Goal: Obtain resource: Obtain resource

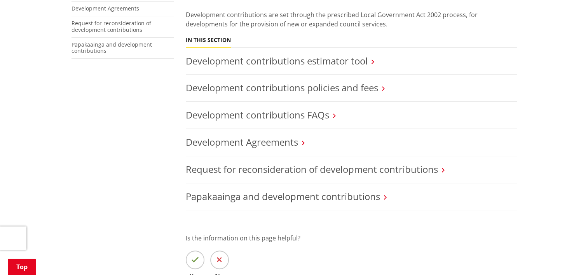
scroll to position [155, 0]
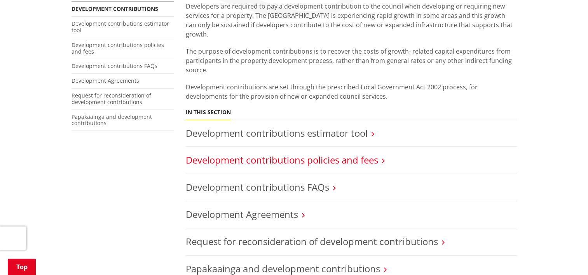
click at [212, 153] on link "Development contributions policies and fees" at bounding box center [282, 159] width 192 height 13
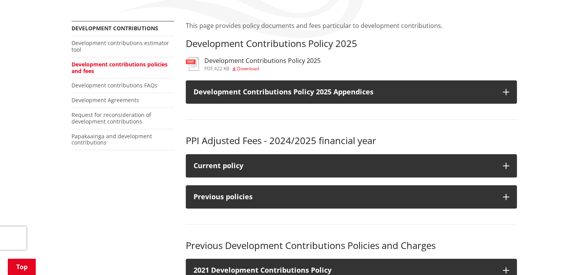
scroll to position [155, 0]
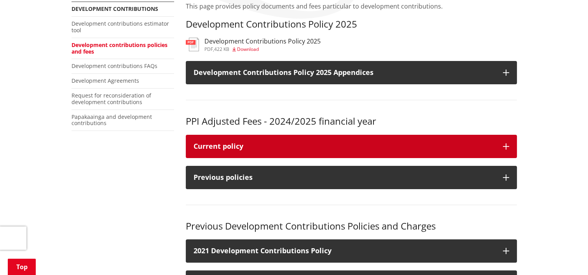
click at [222, 147] on div "Current policy" at bounding box center [343, 147] width 301 height 8
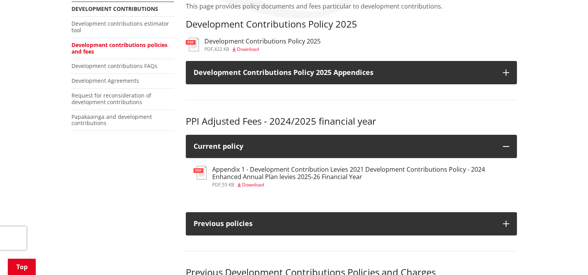
click at [201, 172] on img at bounding box center [199, 173] width 13 height 14
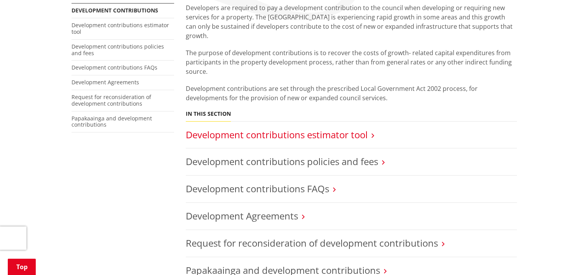
scroll to position [155, 0]
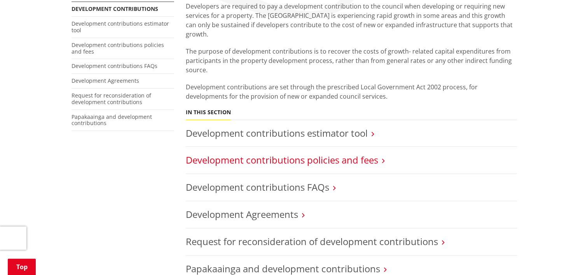
click at [260, 153] on link "Development contributions policies and fees" at bounding box center [282, 159] width 192 height 13
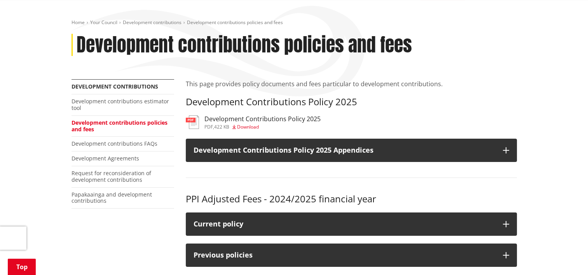
scroll to position [117, 0]
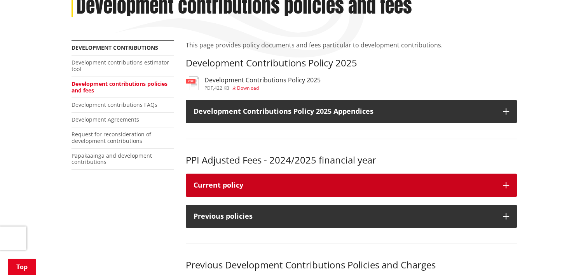
click at [253, 183] on div "Current policy" at bounding box center [343, 185] width 301 height 8
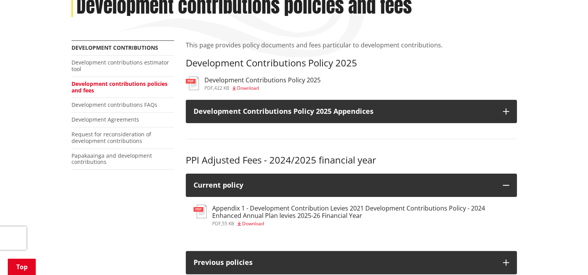
click at [246, 223] on span "Download" at bounding box center [253, 223] width 22 height 7
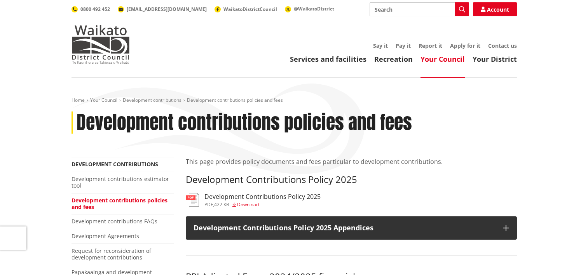
scroll to position [117, 0]
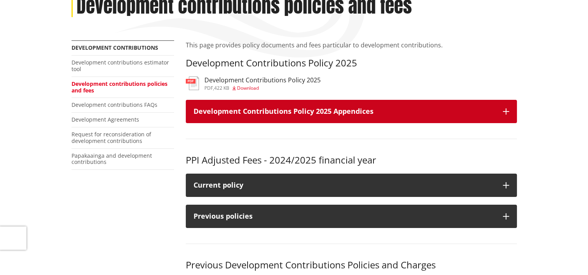
click at [278, 112] on h3 "Development Contributions Policy 2025 Appendices" at bounding box center [343, 112] width 301 height 8
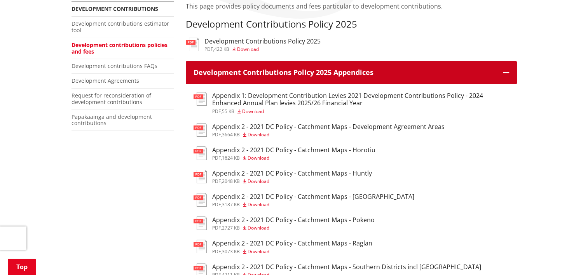
scroll to position [194, 0]
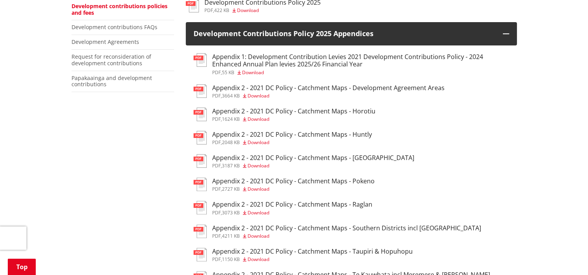
click at [258, 119] on span "Download" at bounding box center [258, 119] width 22 height 7
